Goal: Task Accomplishment & Management: Complete application form

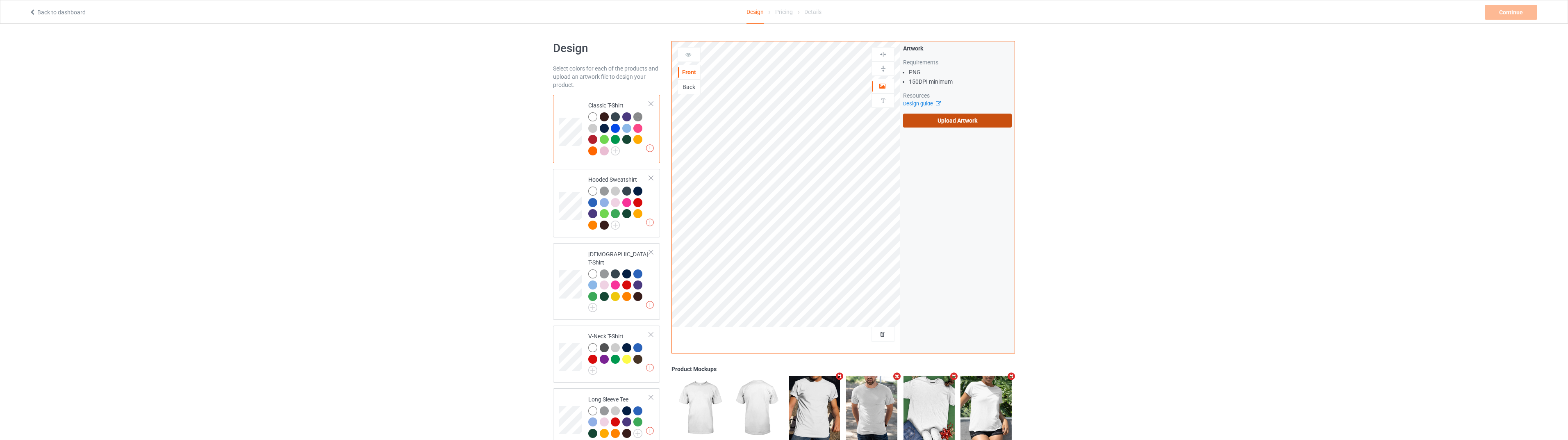
click at [937, 114] on label "Upload Artwork" at bounding box center [958, 120] width 109 height 14
click at [0, 0] on input "Upload Artwork" at bounding box center [0, 0] width 0 height 0
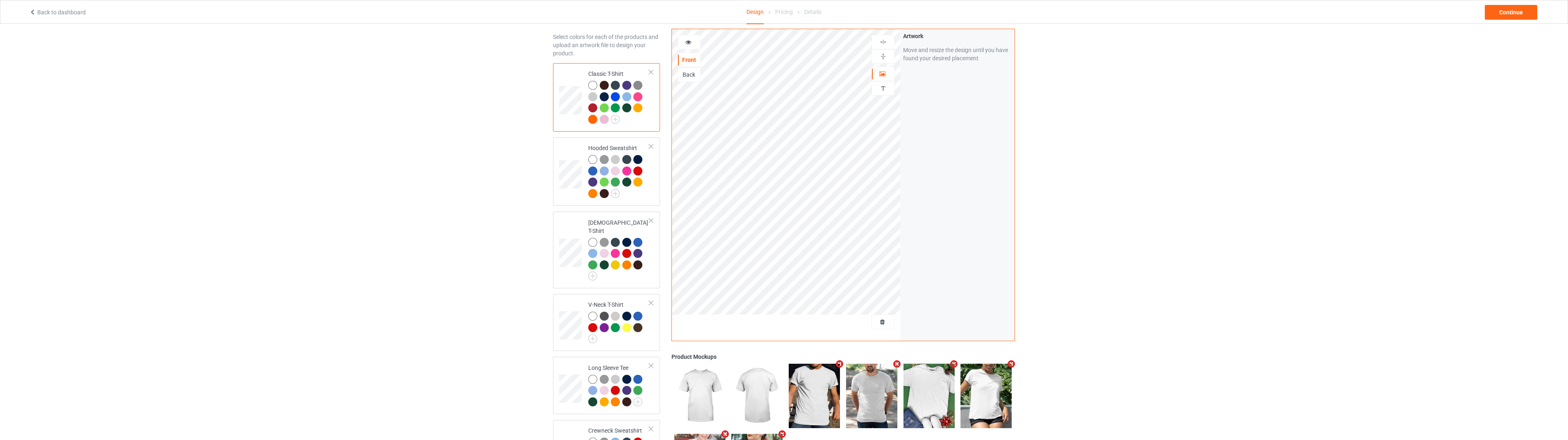
scroll to position [13, 0]
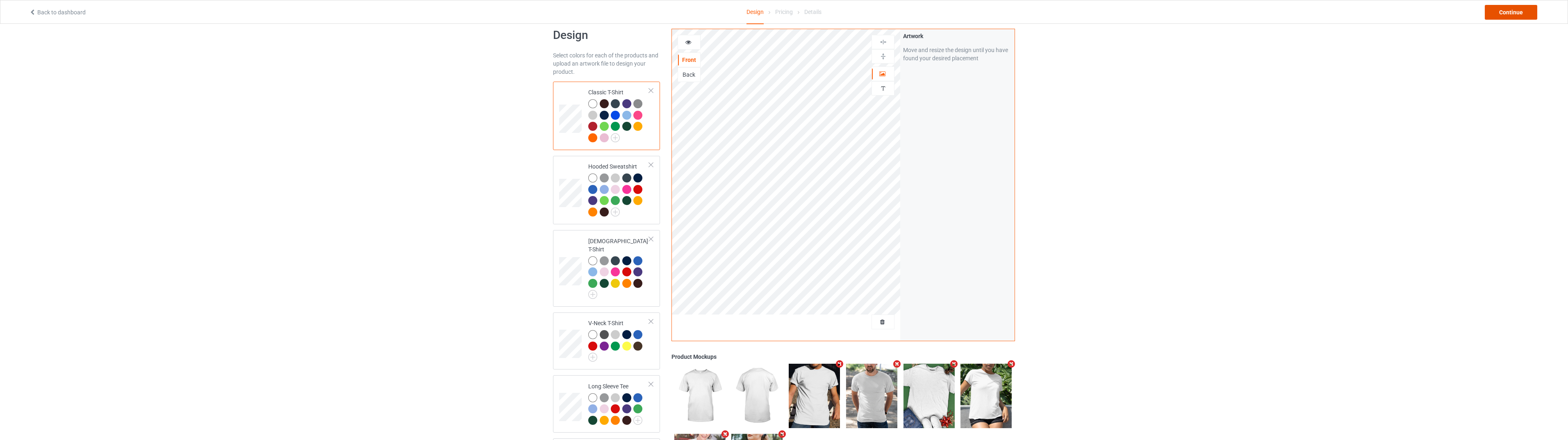
click at [1493, 9] on div "Continue" at bounding box center [1511, 12] width 53 height 15
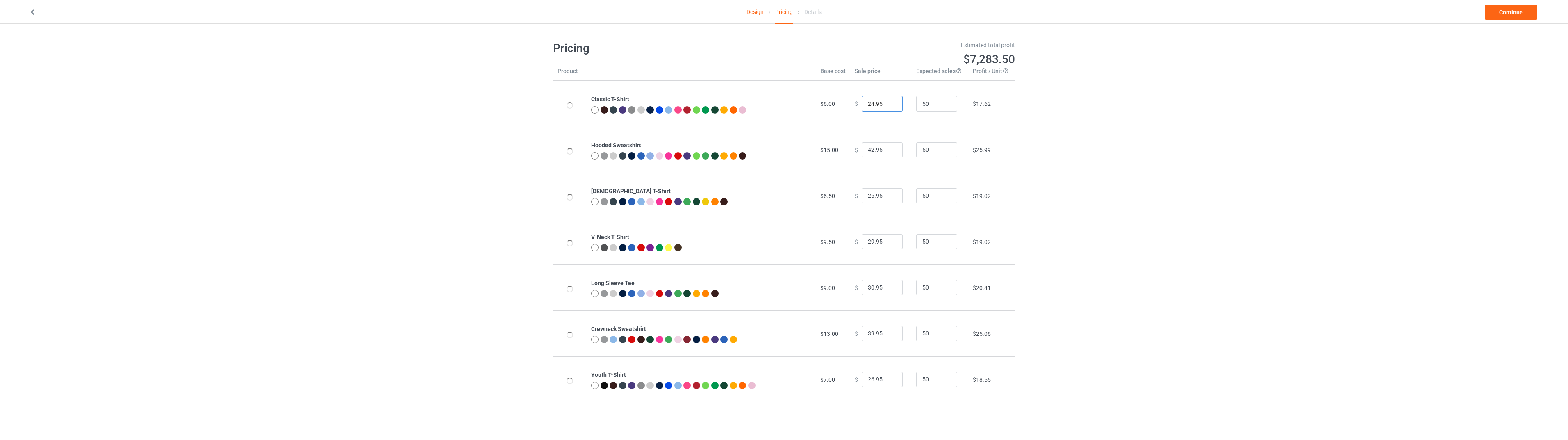
click at [866, 103] on input "24.95" at bounding box center [882, 103] width 41 height 15
type input "25.95"
click at [1493, 14] on link "Continue" at bounding box center [1511, 12] width 53 height 15
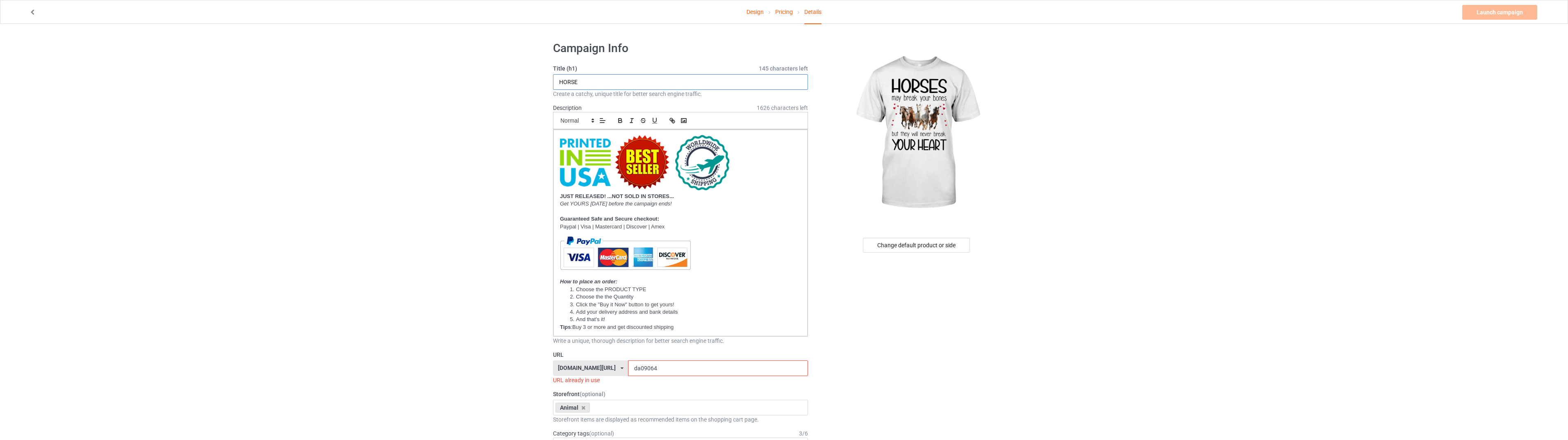
click at [645, 83] on input "HORSE" at bounding box center [680, 81] width 255 height 15
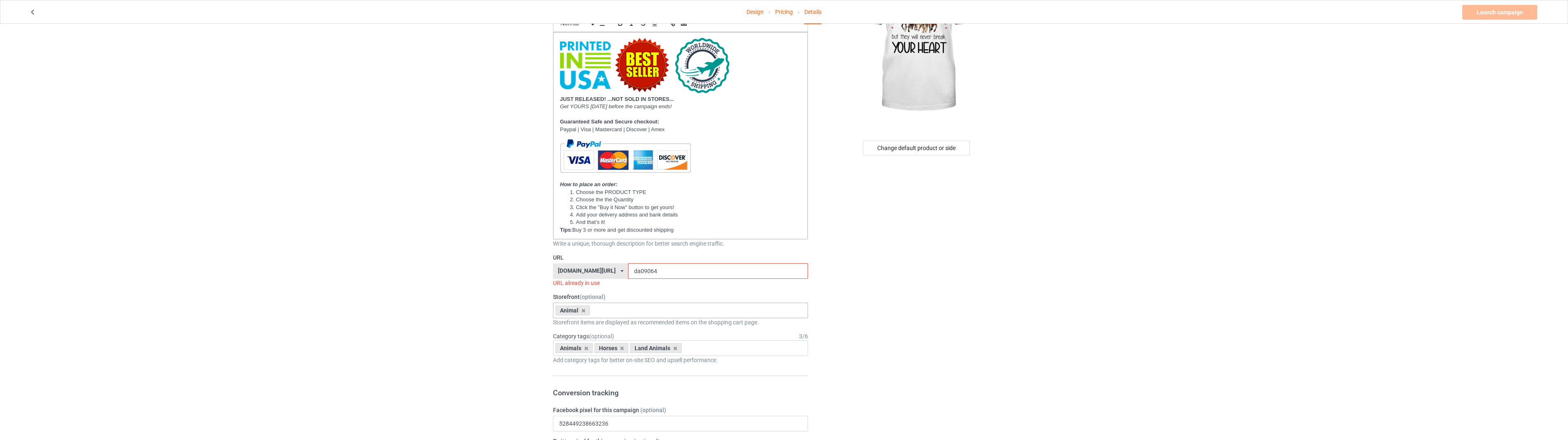
scroll to position [191, 0]
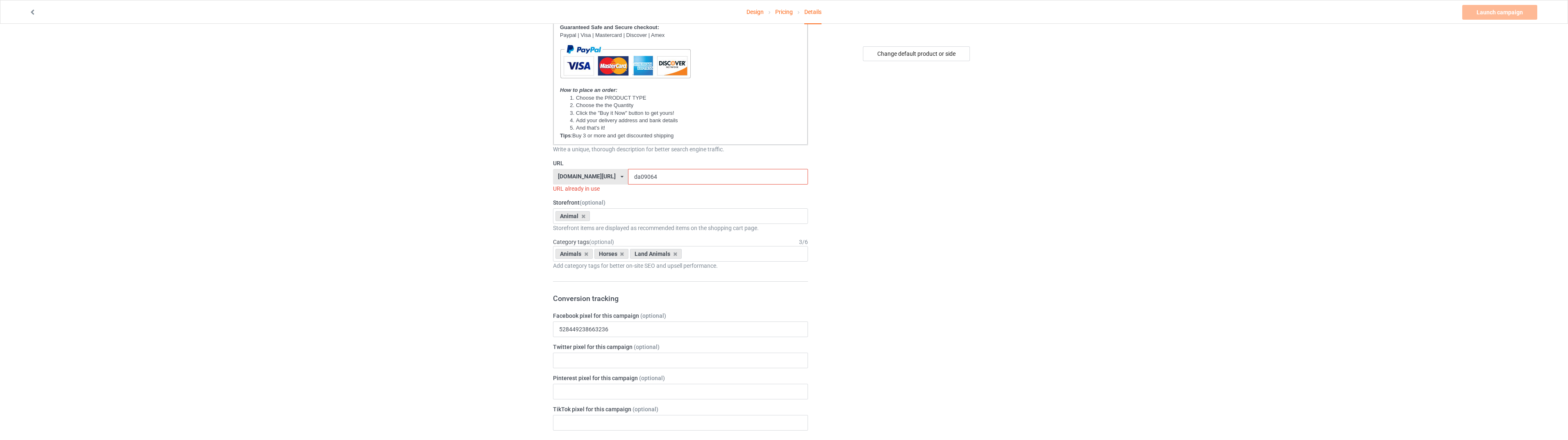
type input "HORSES MAY BREAK YOUR BONES BUT THEY WILL NEVER BREAK YOUR HEART"
drag, startPoint x: 642, startPoint y: 177, endPoint x: 625, endPoint y: 178, distance: 17.0
click at [628, 178] on input "da09064" at bounding box center [718, 176] width 180 height 15
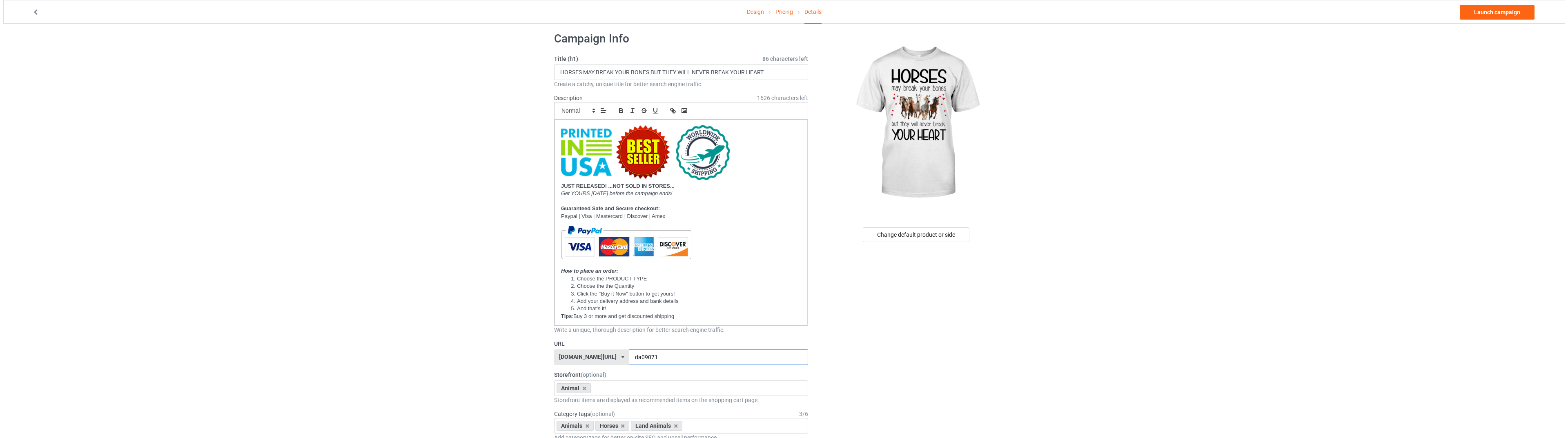
scroll to position [0, 0]
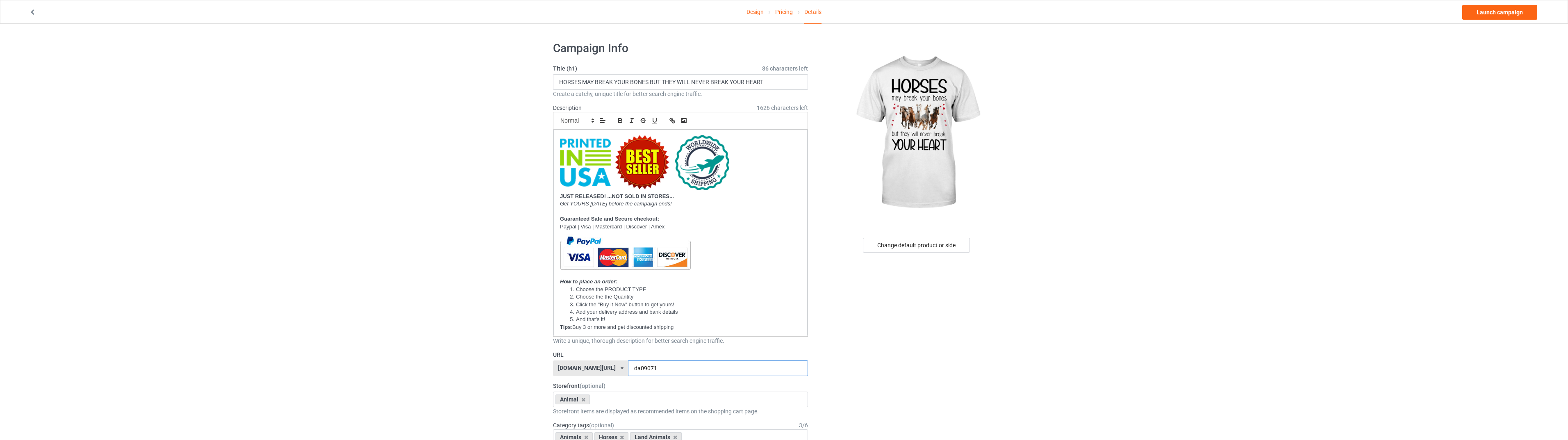
type input "da09071"
click at [1480, 13] on link "Launch campaign" at bounding box center [1500, 12] width 75 height 15
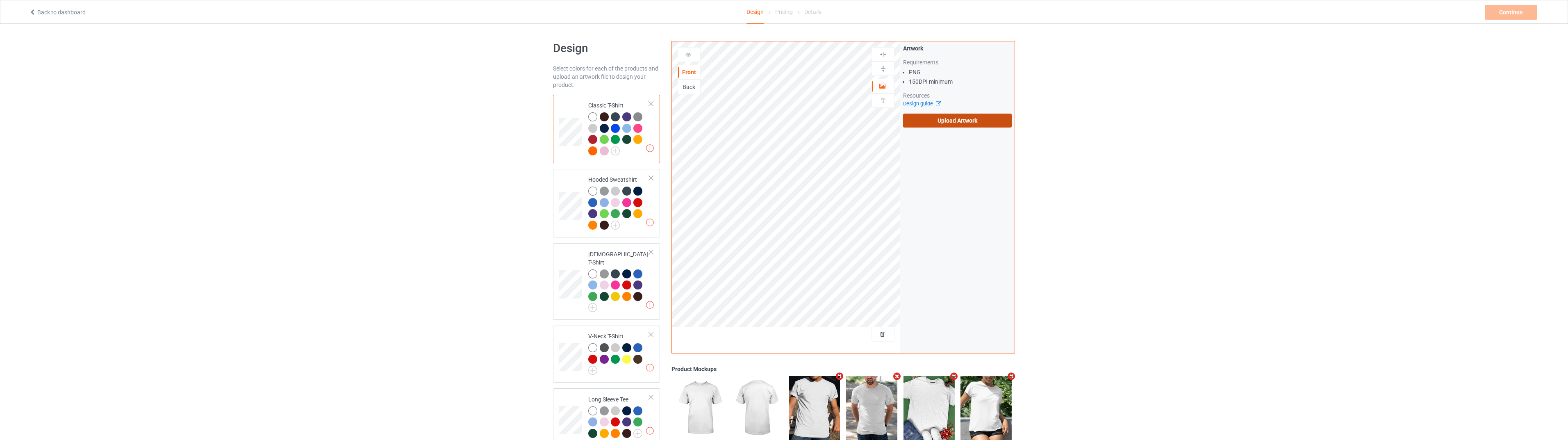
click at [936, 125] on label "Upload Artwork" at bounding box center [958, 120] width 109 height 14
click at [0, 0] on input "Upload Artwork" at bounding box center [0, 0] width 0 height 0
drag, startPoint x: 943, startPoint y: 120, endPoint x: 939, endPoint y: 119, distance: 4.1
click at [942, 119] on label "Upload Artwork" at bounding box center [958, 120] width 109 height 14
click at [958, 124] on label "Upload Artwork" at bounding box center [958, 120] width 109 height 14
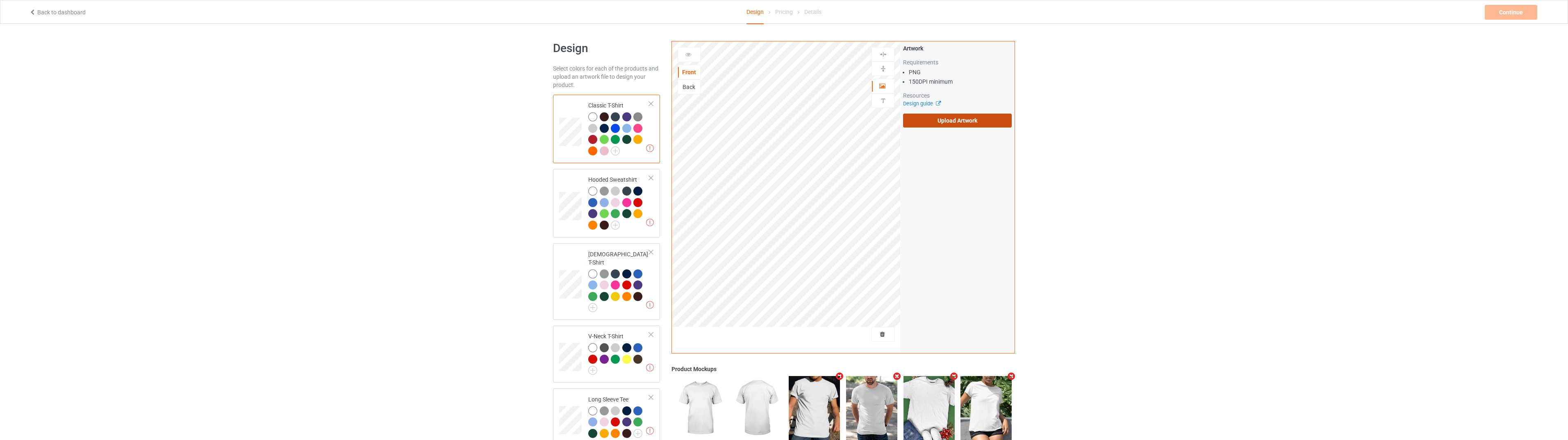
click at [0, 0] on input "Upload Artwork" at bounding box center [0, 0] width 0 height 0
click at [1511, 9] on div "Continue" at bounding box center [1511, 12] width 53 height 15
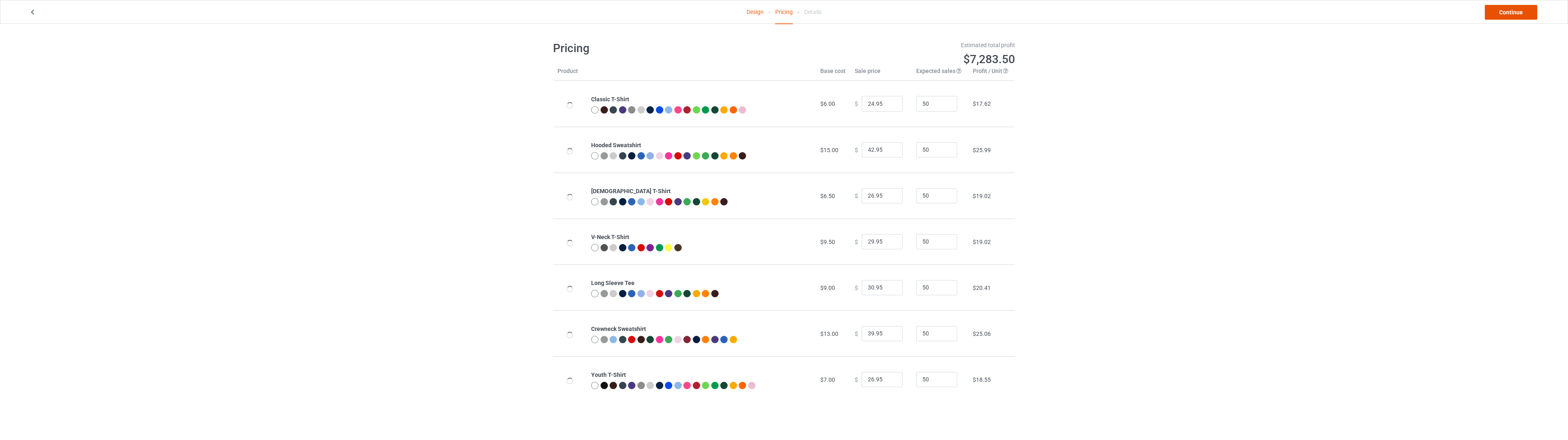
click at [1510, 9] on link "Continue" at bounding box center [1511, 12] width 53 height 15
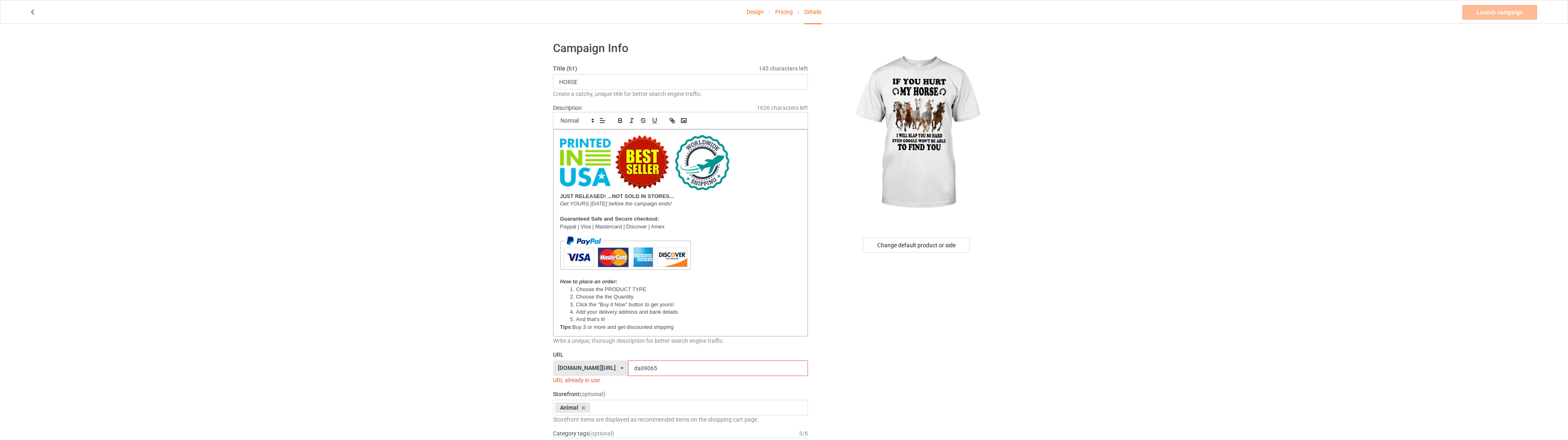
click at [786, 10] on link "Pricing" at bounding box center [784, 12] width 18 height 23
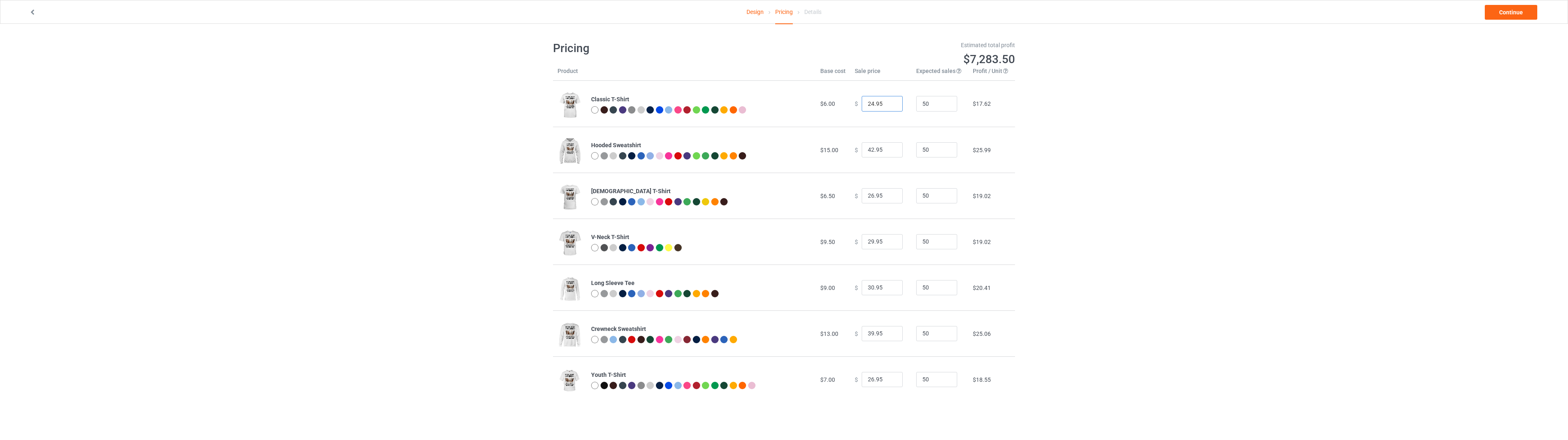
click at [866, 101] on input "24.95" at bounding box center [882, 103] width 41 height 15
type input "25.95"
click at [1491, 12] on link "Continue" at bounding box center [1511, 12] width 53 height 15
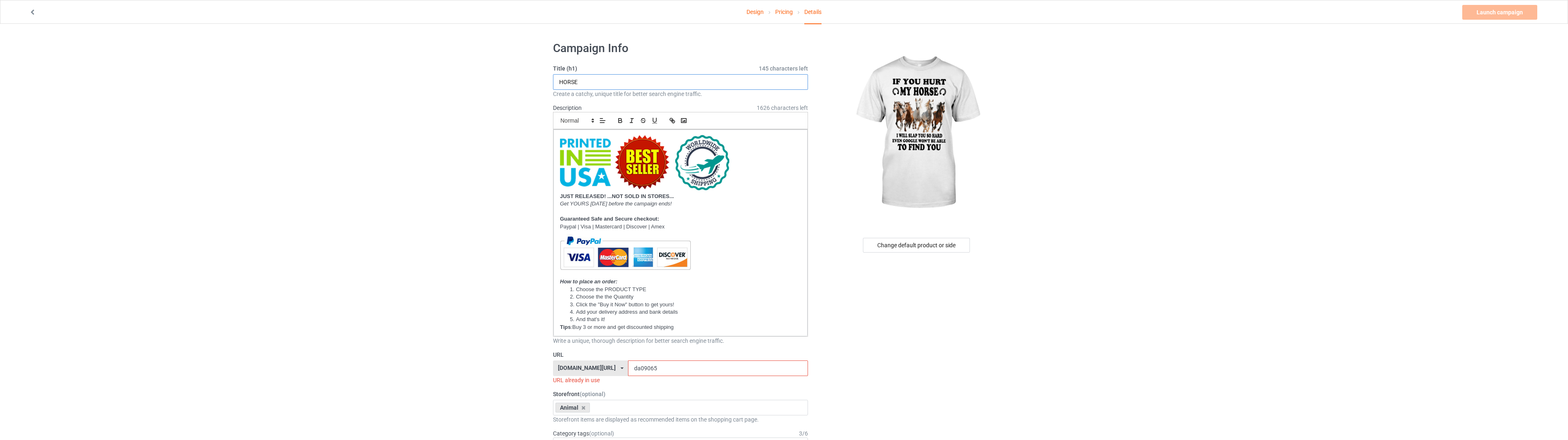
click at [669, 78] on input "HORSE" at bounding box center [680, 81] width 255 height 15
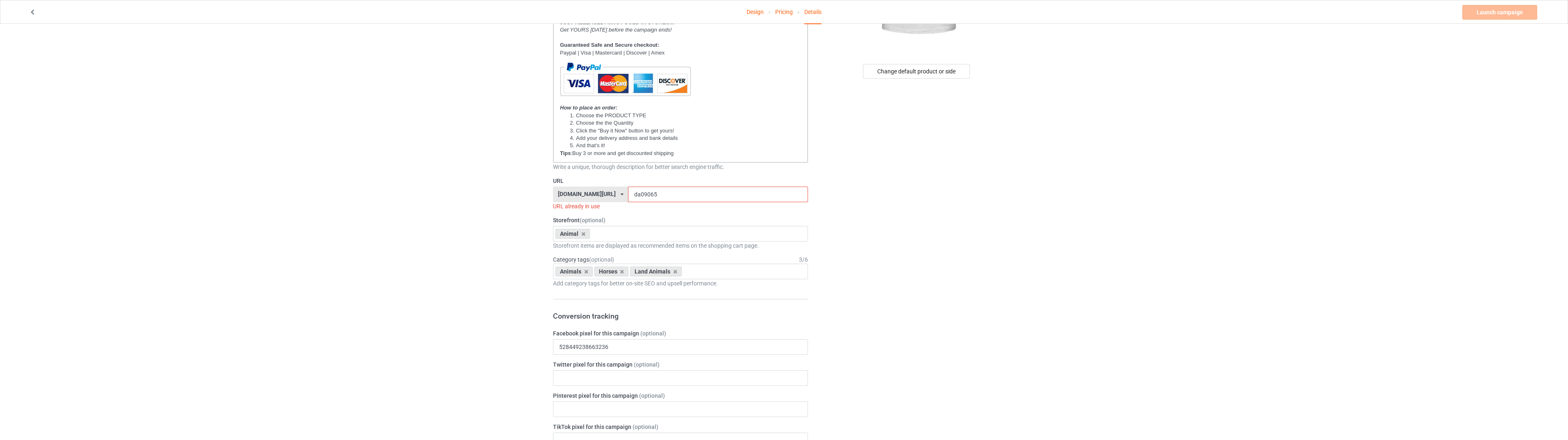
scroll to position [191, 0]
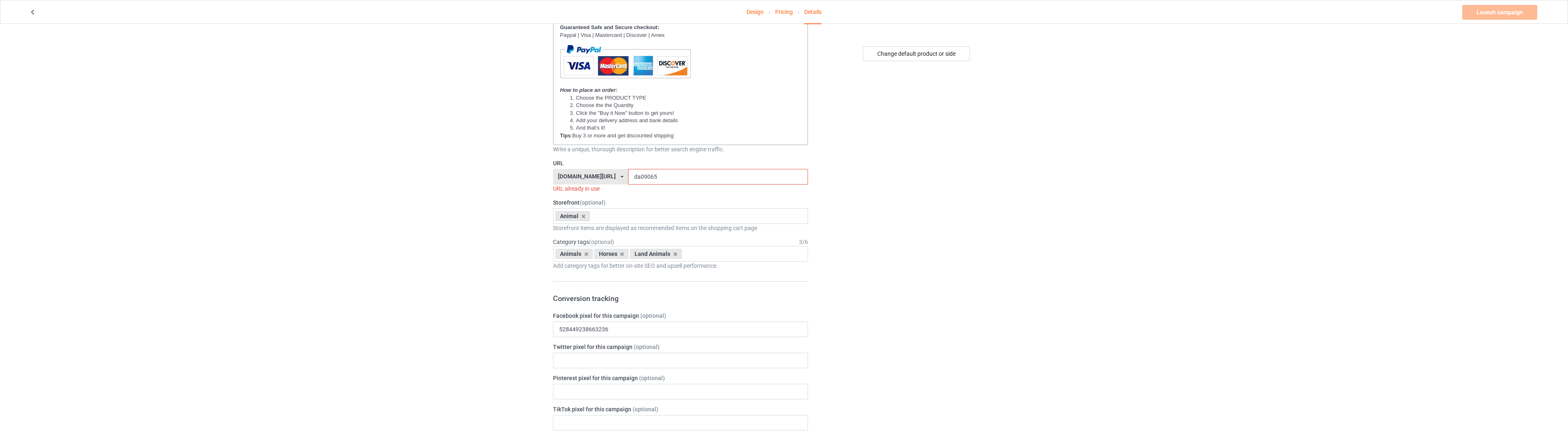
type input "IF YOU HURT MY HORSE I WILL SLAP YOU SO HARD"
drag, startPoint x: 645, startPoint y: 174, endPoint x: 625, endPoint y: 176, distance: 20.1
click at [628, 176] on input "da09065" at bounding box center [718, 176] width 180 height 15
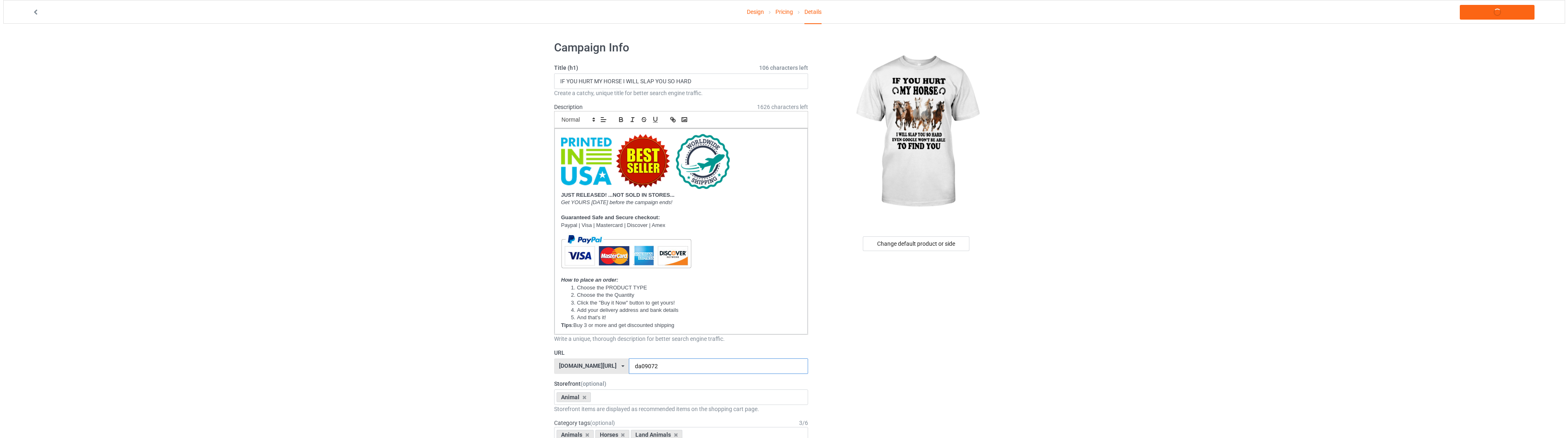
scroll to position [0, 0]
type input "da09072"
click at [1480, 16] on link "Launch campaign" at bounding box center [1494, 12] width 75 height 15
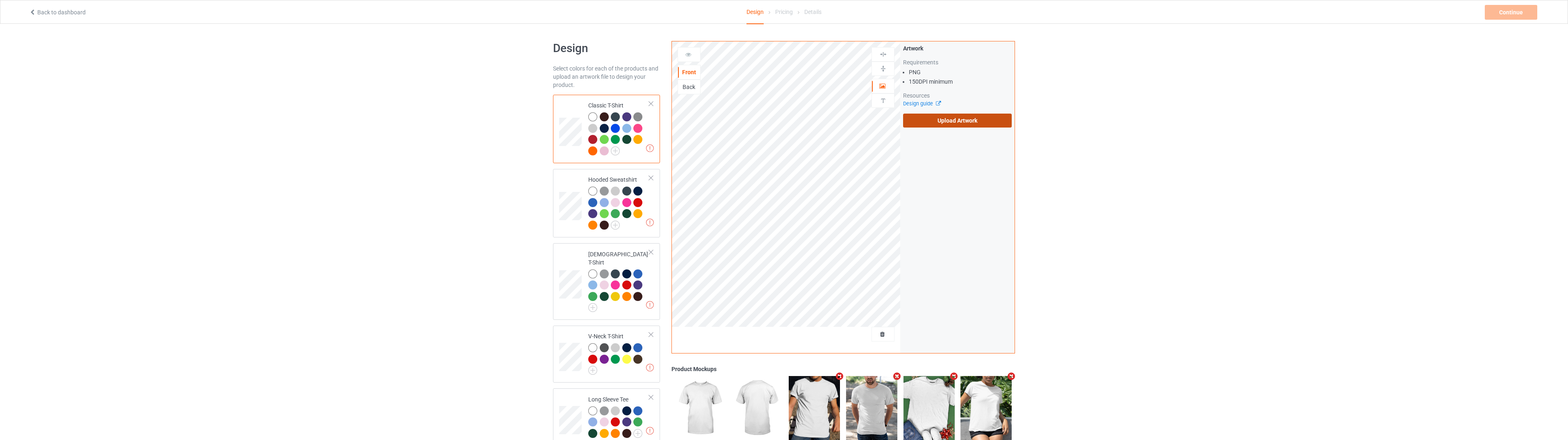
click at [915, 126] on label "Upload Artwork" at bounding box center [958, 120] width 109 height 14
click at [0, 0] on input "Upload Artwork" at bounding box center [0, 0] width 0 height 0
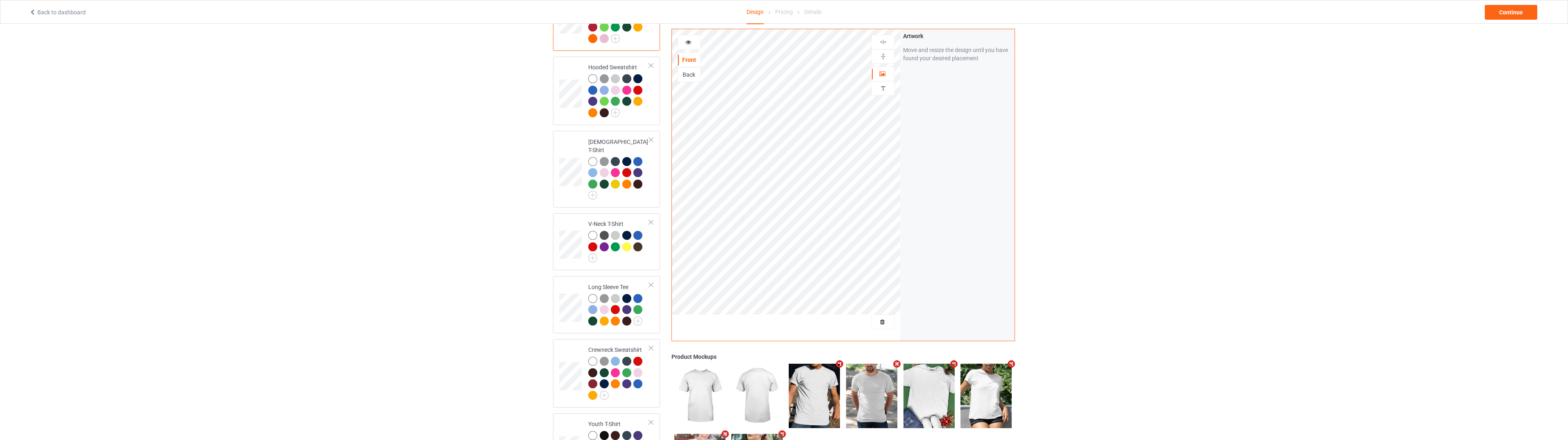
scroll to position [205, 0]
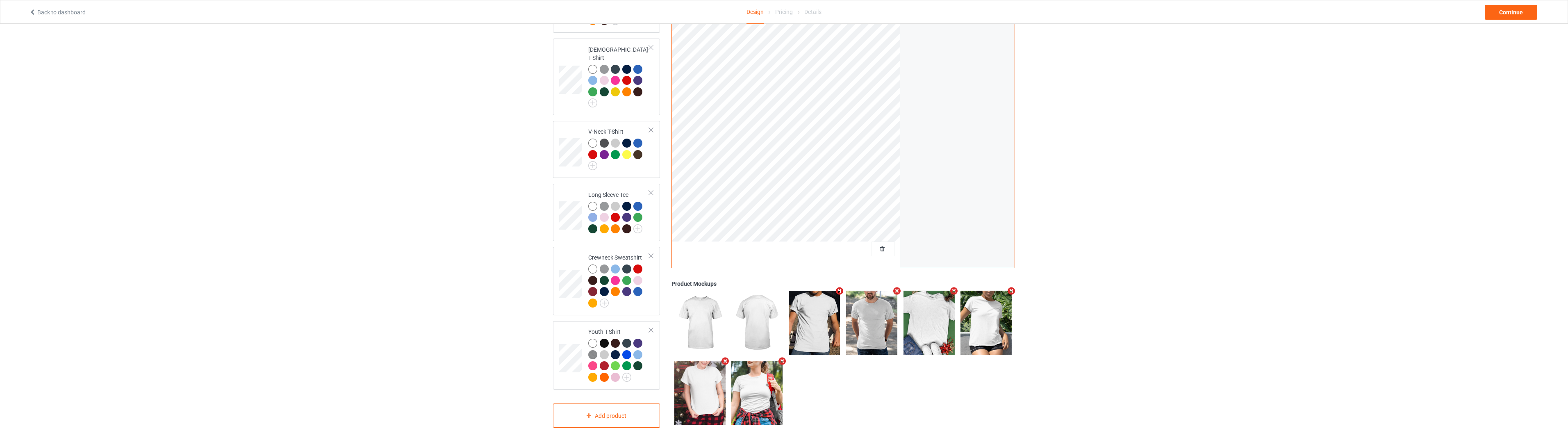
click at [844, 288] on div at bounding box center [872, 323] width 57 height 70
click at [842, 288] on icon "Remove mockup" at bounding box center [840, 292] width 10 height 9
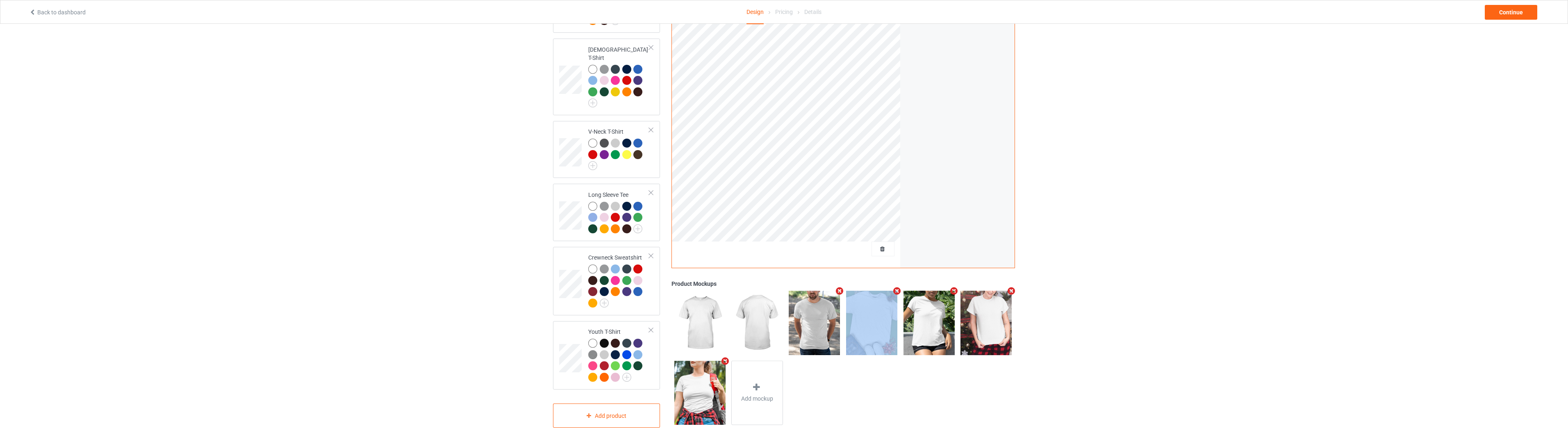
click at [842, 288] on icon "Remove mockup" at bounding box center [840, 291] width 10 height 9
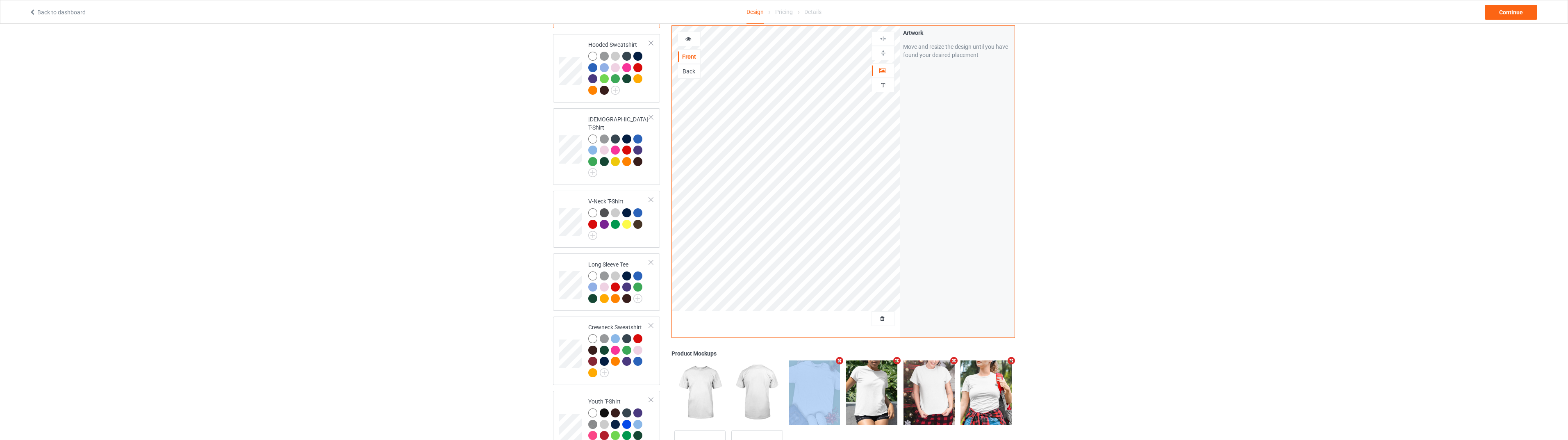
scroll to position [0, 0]
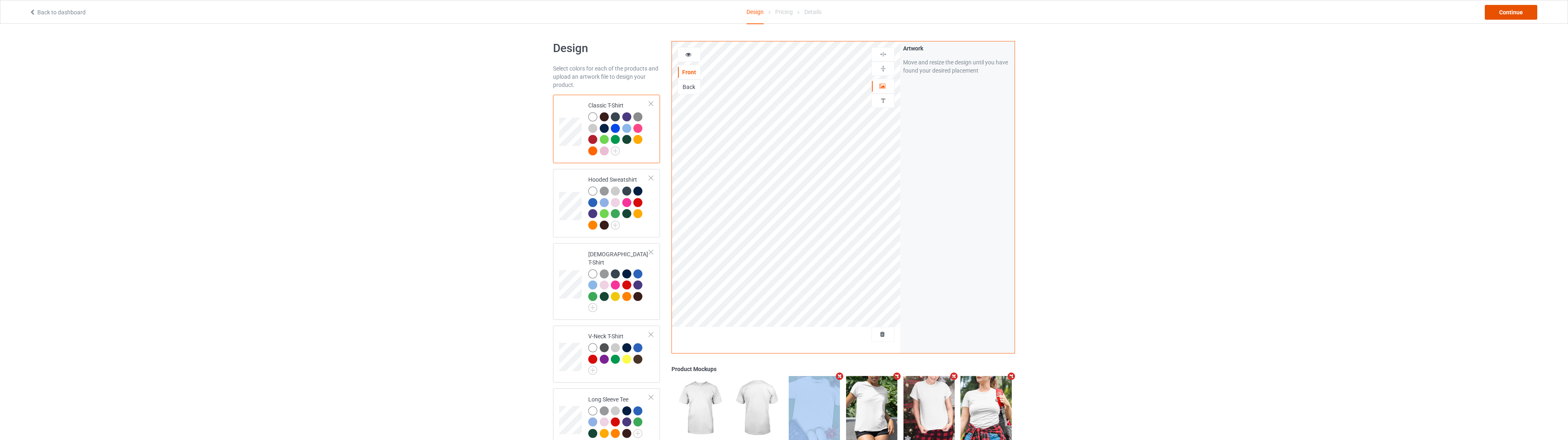
click at [1511, 9] on div "Continue" at bounding box center [1511, 12] width 53 height 15
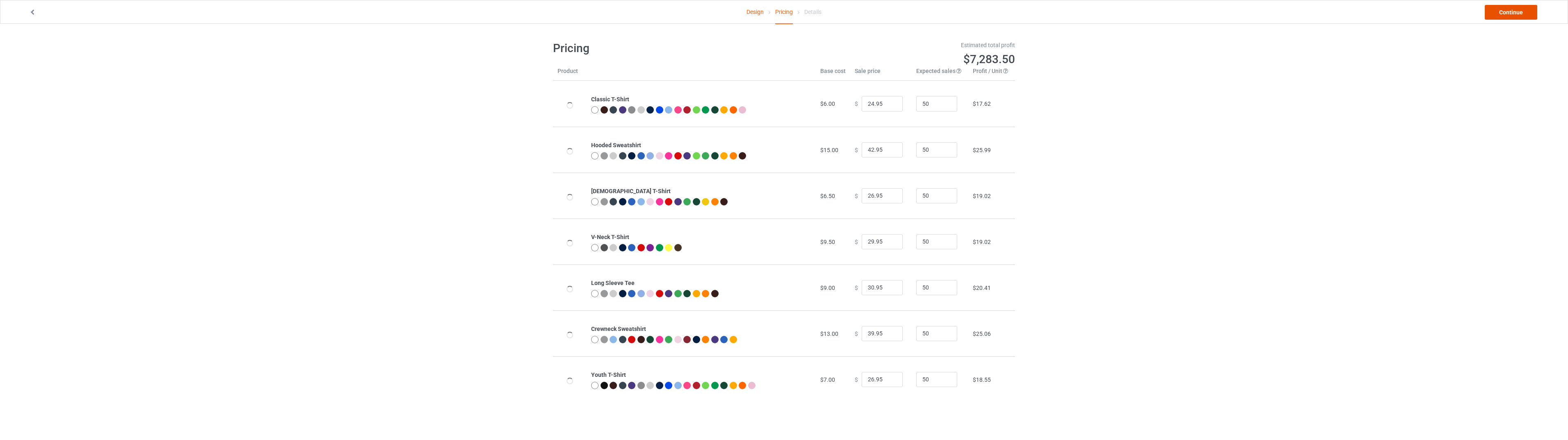
click at [1511, 9] on link "Continue" at bounding box center [1511, 12] width 53 height 15
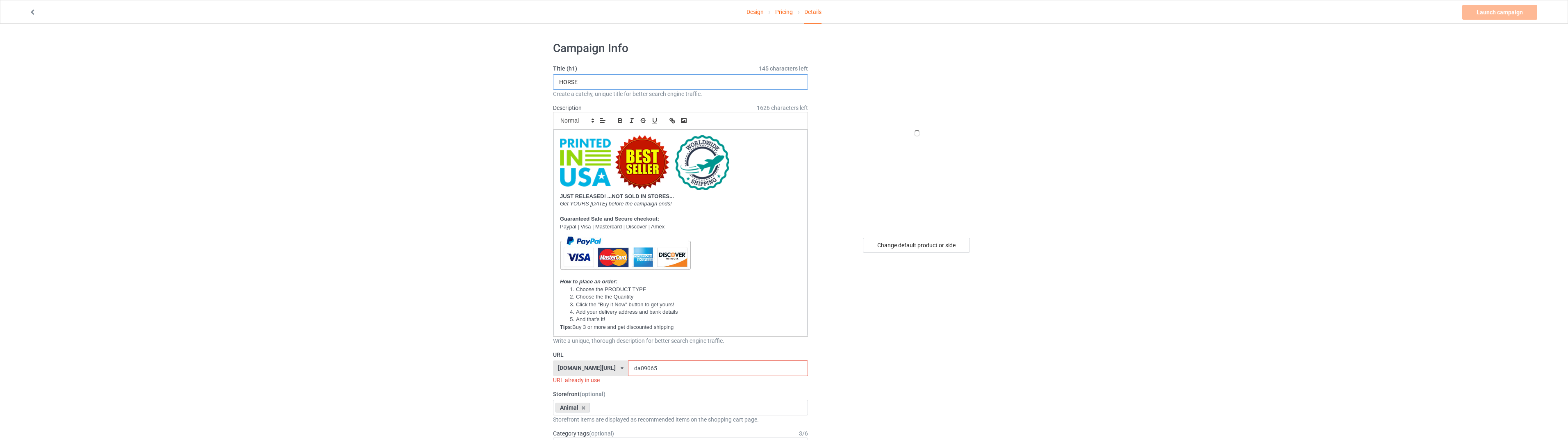
click at [692, 82] on input "HORSE" at bounding box center [680, 81] width 255 height 15
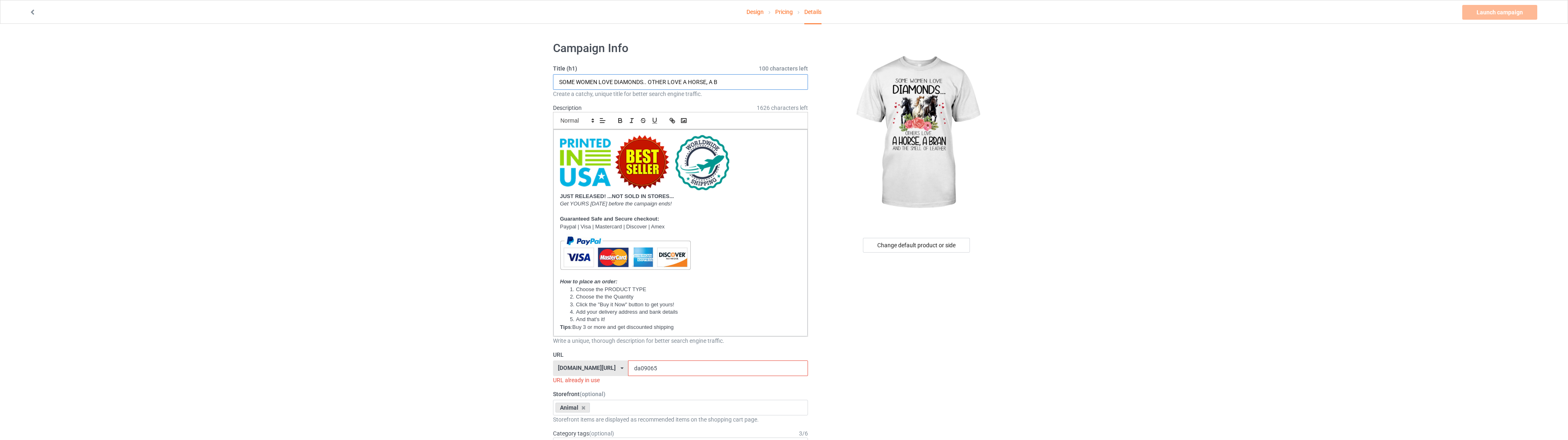
type input "SOME WOMEN LOVE DIAMONDS.. OTHER LOVE A HORSE, A B"
drag, startPoint x: 738, startPoint y: 82, endPoint x: 488, endPoint y: 76, distance: 250.1
click at [757, 15] on link "Design" at bounding box center [755, 12] width 17 height 23
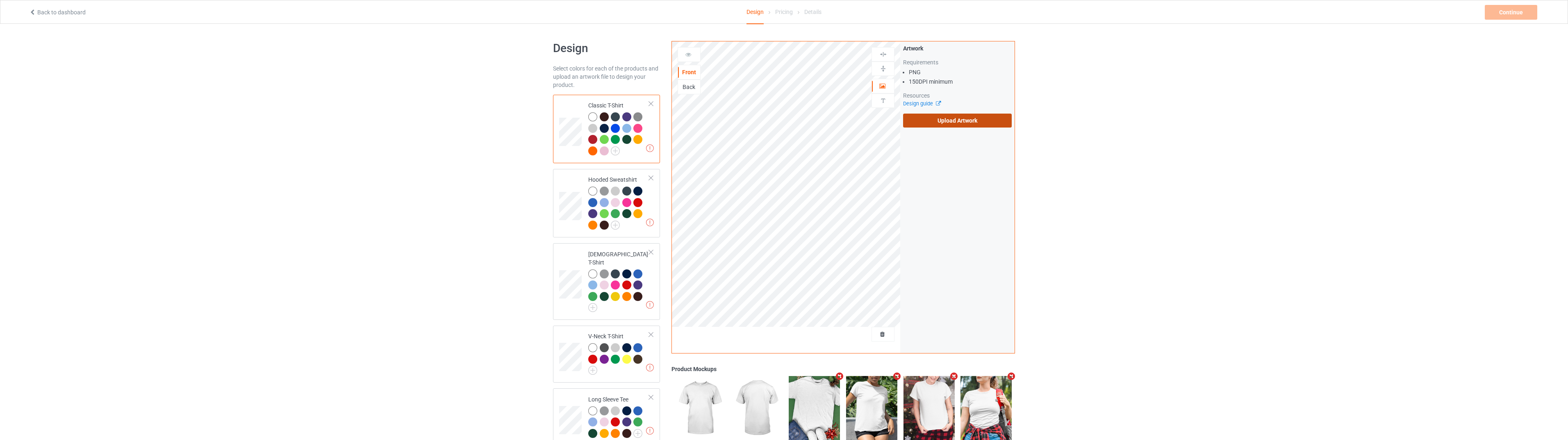
click at [959, 120] on label "Upload Artwork" at bounding box center [958, 120] width 109 height 14
click at [0, 0] on input "Upload Artwork" at bounding box center [0, 0] width 0 height 0
click at [1500, 22] on div "Back to dashboard Design Pricing Details Continue" at bounding box center [783, 12] width 1521 height 23
click at [1500, 15] on div "Continue" at bounding box center [1511, 12] width 53 height 15
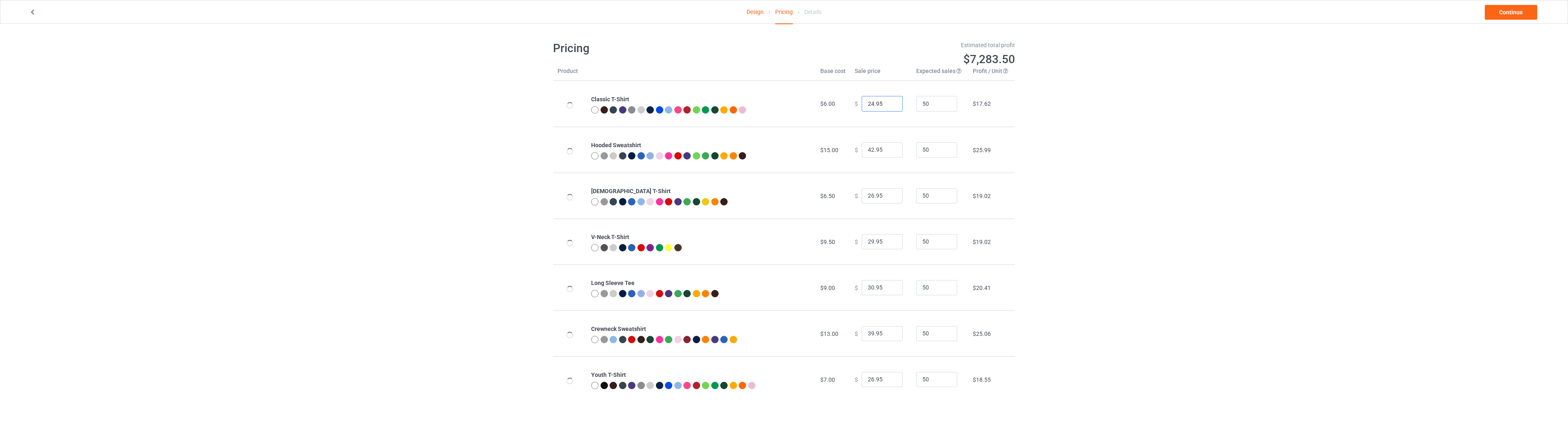
click at [866, 105] on input "24.95" at bounding box center [882, 103] width 41 height 15
type input "25.95"
click at [1501, 8] on link "Continue" at bounding box center [1511, 12] width 53 height 15
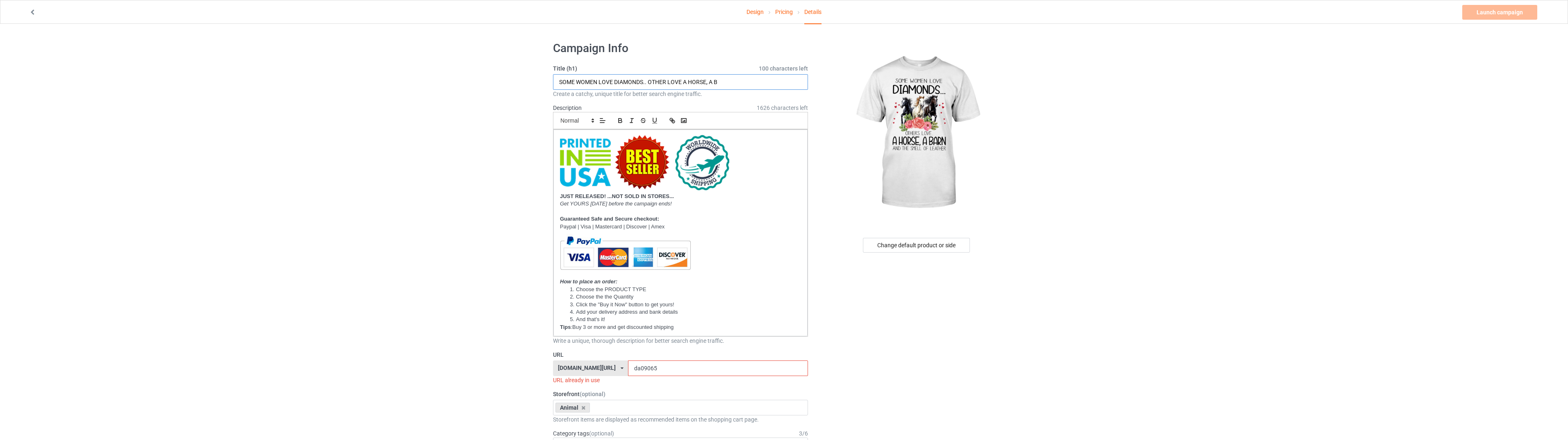
click at [728, 79] on input "SOME WOMEN LOVE DIAMONDS.. OTHER LOVE A HORSE, A B" at bounding box center [680, 81] width 255 height 15
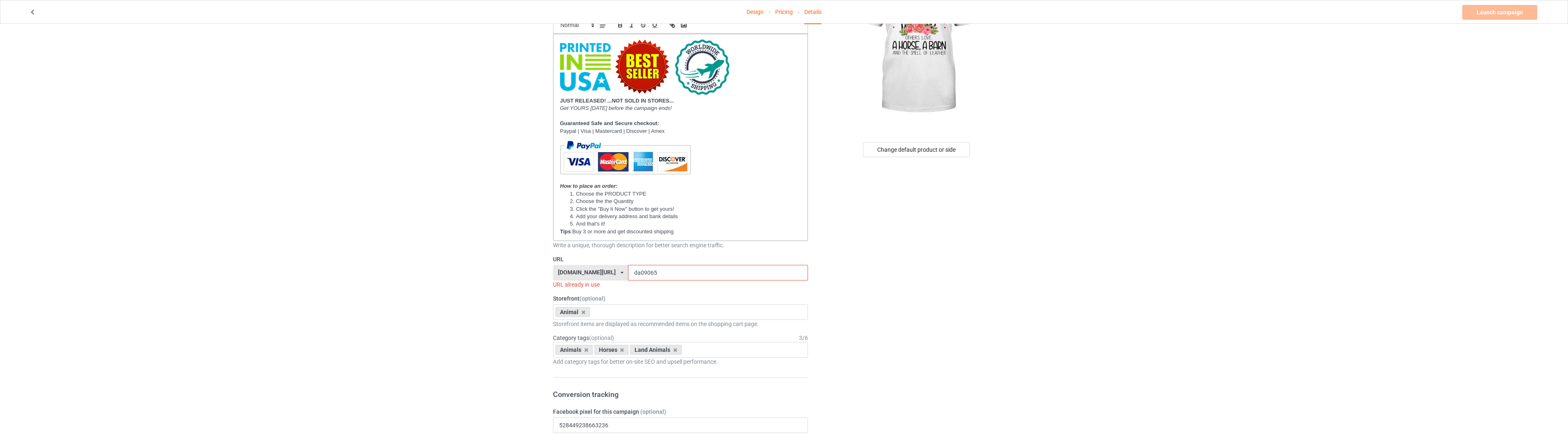
type input "SOME WOMEN LOVE DIAMONDS.. OTHER LOVE A HORSE, A BARN"
drag, startPoint x: 637, startPoint y: 273, endPoint x: 626, endPoint y: 274, distance: 11.0
click at [628, 274] on input "da09065" at bounding box center [718, 272] width 180 height 15
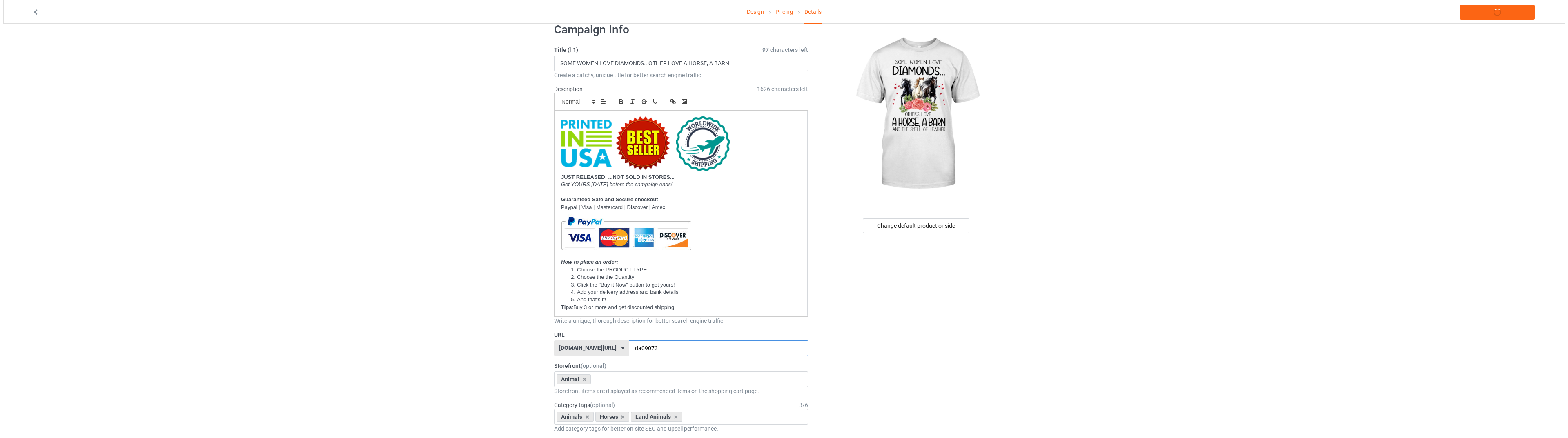
scroll to position [0, 0]
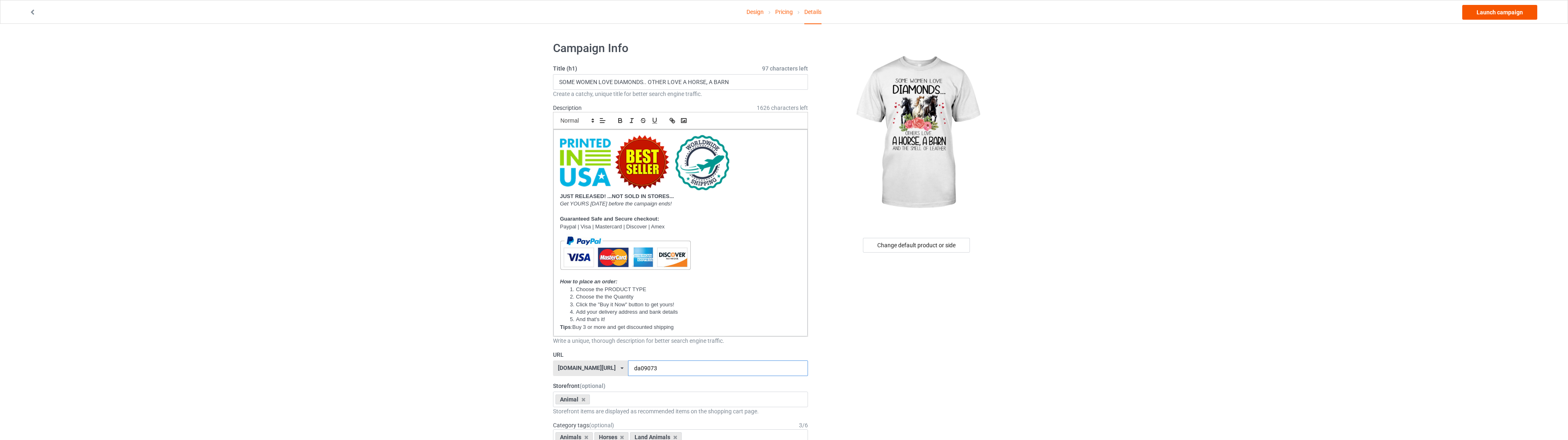
type input "da09073"
click at [1487, 16] on link "Launch campaign" at bounding box center [1500, 12] width 75 height 15
